Goal: Find contact information: Find contact information

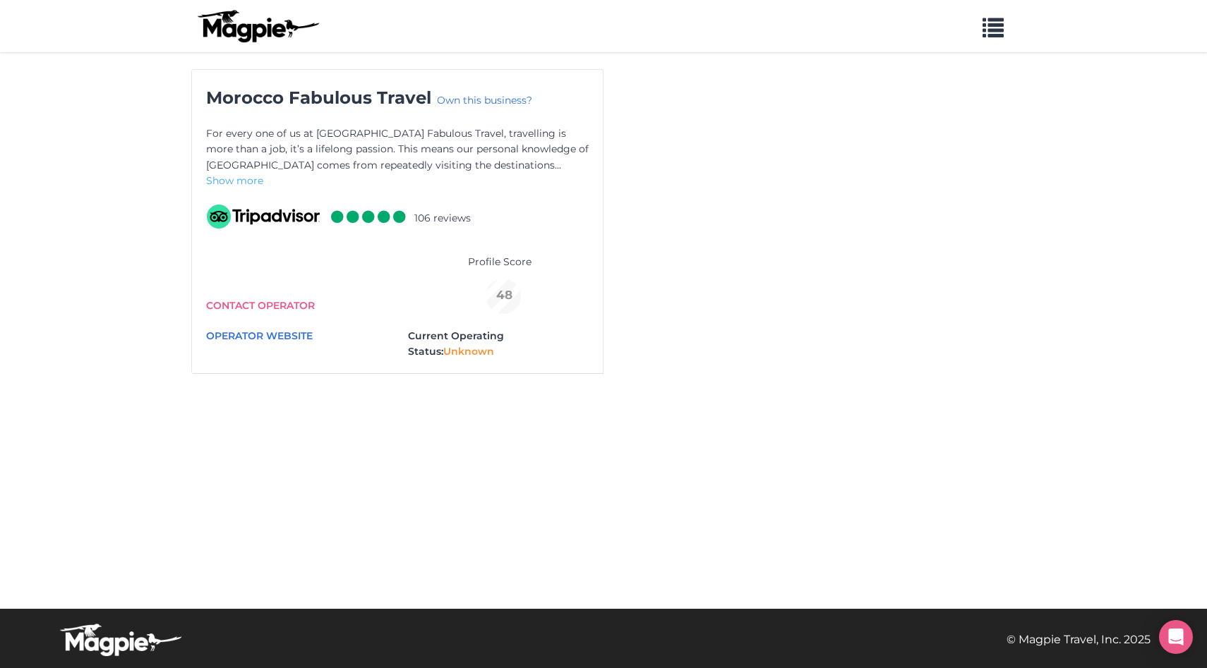
click at [395, 210] on icon at bounding box center [399, 216] width 13 height 13
click at [452, 225] on li "106 reviews" at bounding box center [442, 219] width 56 height 18
click at [450, 351] on span "Unknown" at bounding box center [468, 351] width 51 height 13
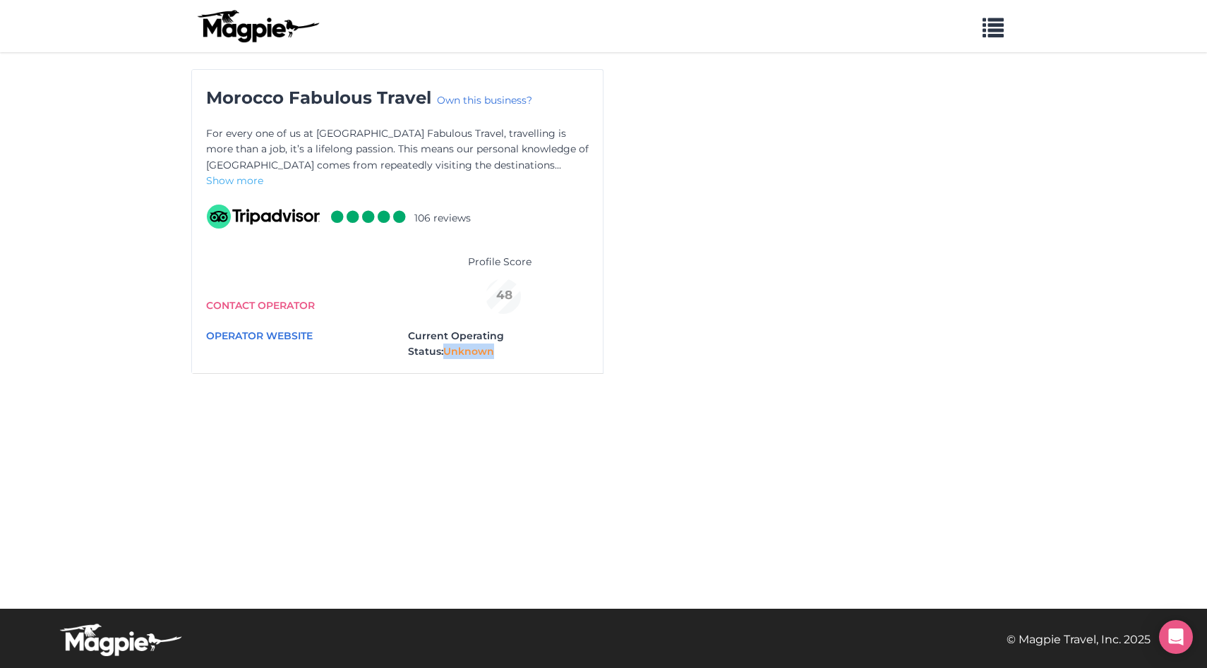
click at [450, 351] on span "Unknown" at bounding box center [468, 351] width 51 height 13
click at [284, 300] on link "CONTACT OPERATOR" at bounding box center [260, 305] width 109 height 13
click at [253, 335] on link "OPERATOR WEBSITE" at bounding box center [259, 336] width 107 height 13
